Goal: Task Accomplishment & Management: Complete application form

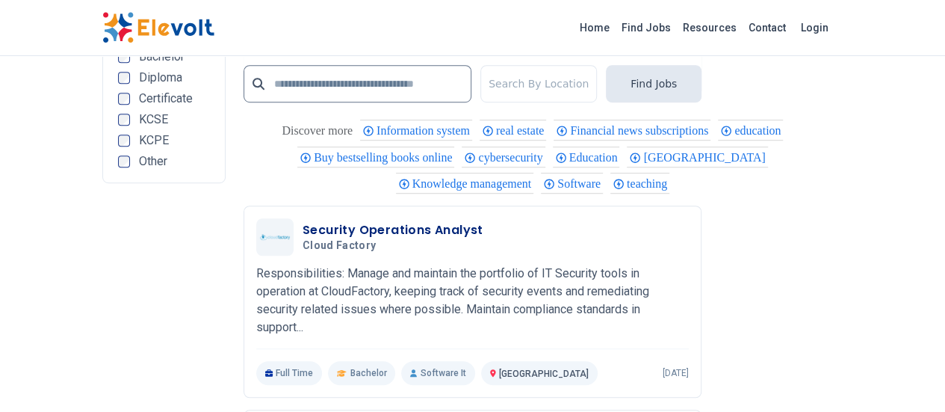
scroll to position [3396, 0]
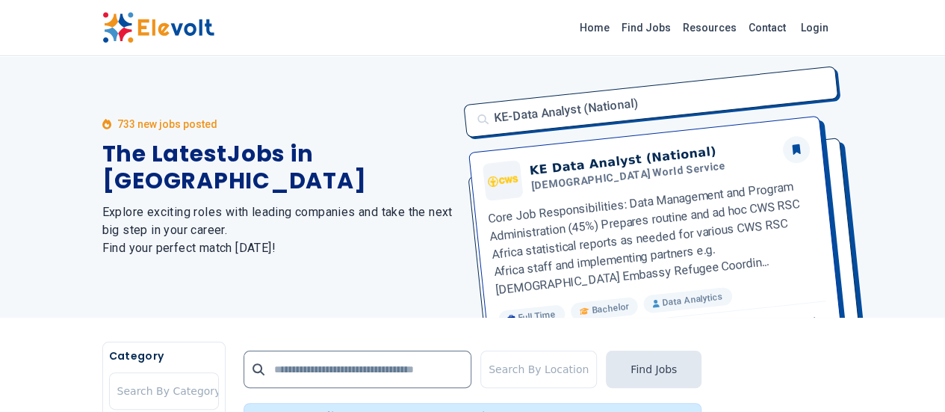
scroll to position [357, 0]
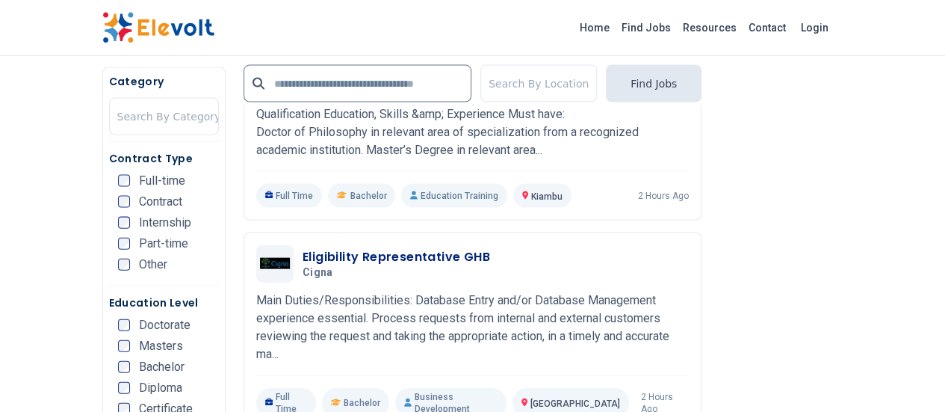
scroll to position [1564, 0]
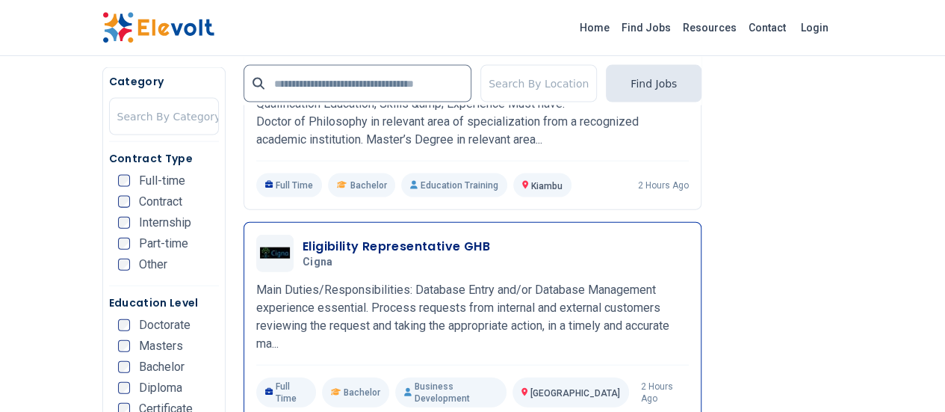
click at [308, 255] on h5 "Cigna" at bounding box center [394, 261] width 182 height 13
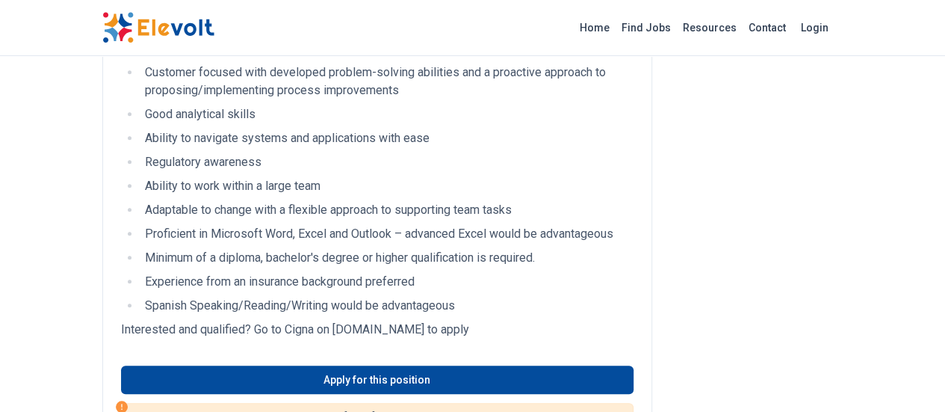
scroll to position [444, 0]
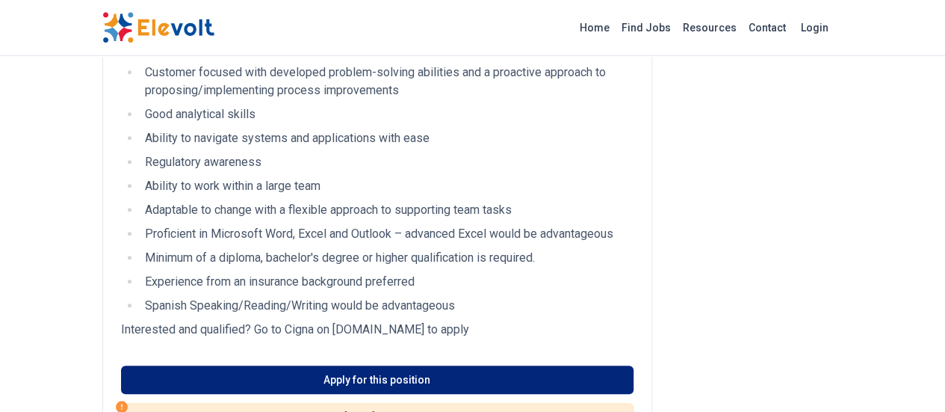
click at [357, 365] on link "Apply for this position" at bounding box center [377, 379] width 512 height 28
